Goal: Information Seeking & Learning: Learn about a topic

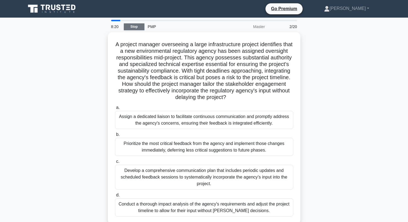
click at [136, 27] on link "Stop" at bounding box center [134, 26] width 21 height 7
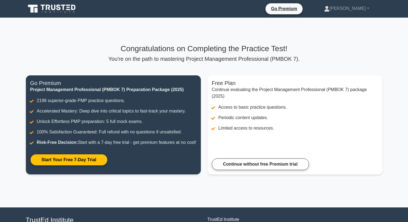
click at [79, 27] on div "Congratulations on Completing the Practice Test! You're on the path to masterin…" at bounding box center [204, 113] width 363 height 190
click at [58, 38] on div "Congratulations on Completing the Practice Test! You're on the path to masterin…" at bounding box center [204, 113] width 363 height 190
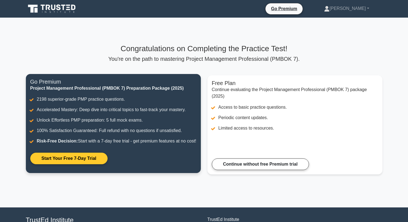
click at [86, 157] on link "Start Your Free 7-Day Trial" at bounding box center [68, 159] width 77 height 12
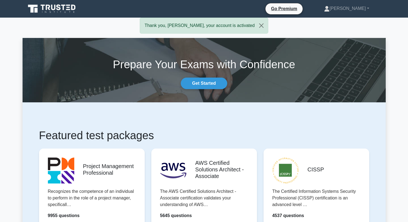
scroll to position [55, 0]
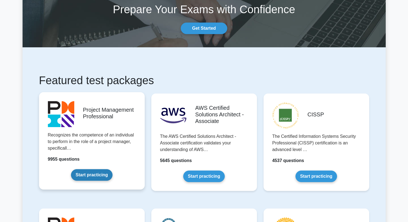
click at [95, 176] on link "Start practicing" at bounding box center [92, 175] width 42 height 12
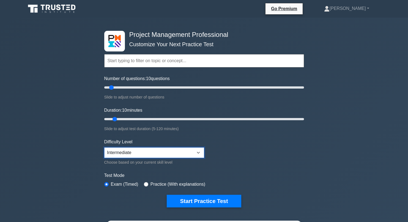
click at [199, 152] on select "Beginner Intermediate Expert" at bounding box center [154, 152] width 100 height 10
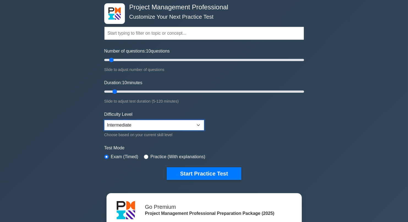
scroll to position [55, 0]
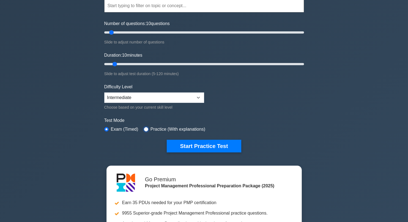
click at [144, 128] on input "radio" at bounding box center [146, 129] width 4 height 4
radio input "true"
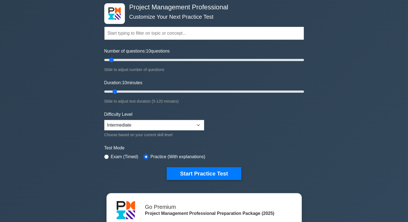
scroll to position [0, 0]
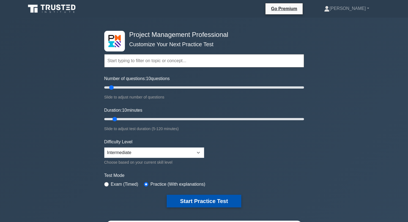
click at [208, 202] on button "Start Practice Test" at bounding box center [204, 201] width 74 height 13
